Goal: Transaction & Acquisition: Purchase product/service

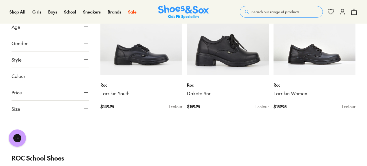
click at [262, 14] on span "Search our range of products" at bounding box center [275, 11] width 48 height 5
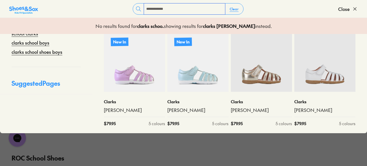
scroll to position [39, 0]
type input "**********"
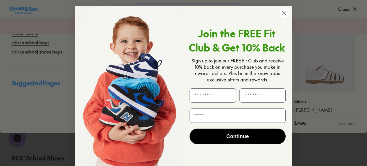
click at [281, 12] on circle "Close dialog" at bounding box center [284, 13] width 10 height 10
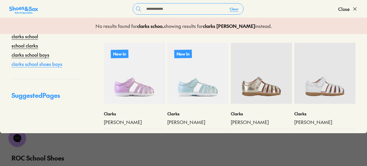
scroll to position [26, 0]
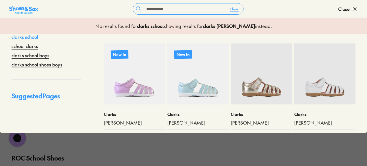
click at [26, 39] on link "clarks school" at bounding box center [25, 36] width 27 height 7
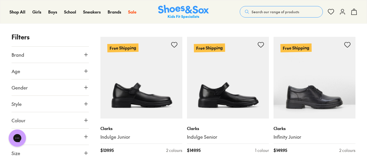
scroll to position [575, 0]
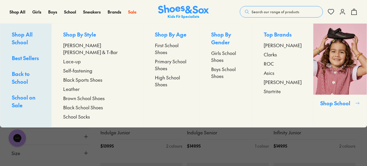
click at [264, 67] on span "ROC" at bounding box center [268, 63] width 10 height 7
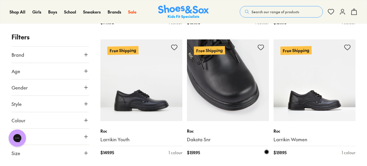
click at [227, 96] on img at bounding box center [228, 80] width 82 height 82
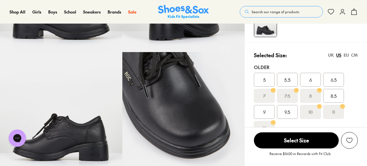
scroll to position [104, 0]
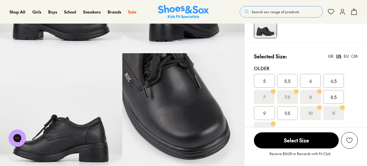
select select "*"
click at [333, 82] on span "6.5" at bounding box center [333, 81] width 6 height 7
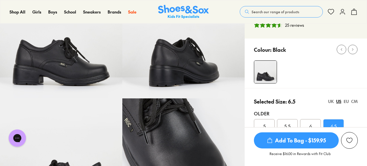
scroll to position [6, 0]
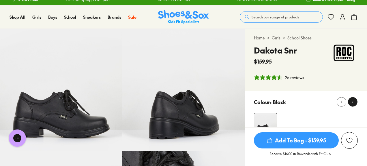
click at [352, 102] on icon at bounding box center [352, 102] width 4 height 4
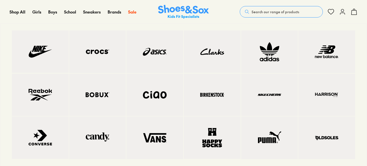
scroll to position [51, 0]
click at [203, 99] on img at bounding box center [212, 94] width 34 height 19
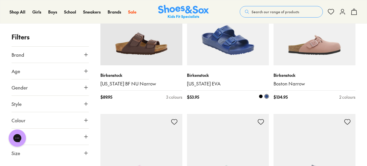
scroll to position [778, 0]
